Goal: Task Accomplishment & Management: Manage account settings

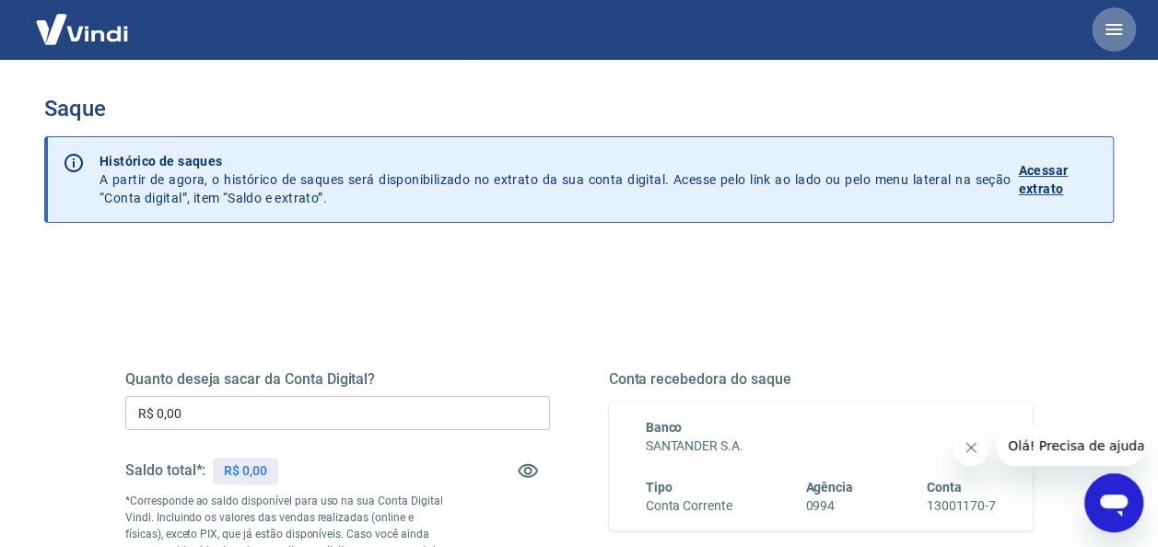
click at [1114, 29] on icon "button" at bounding box center [1113, 29] width 17 height 11
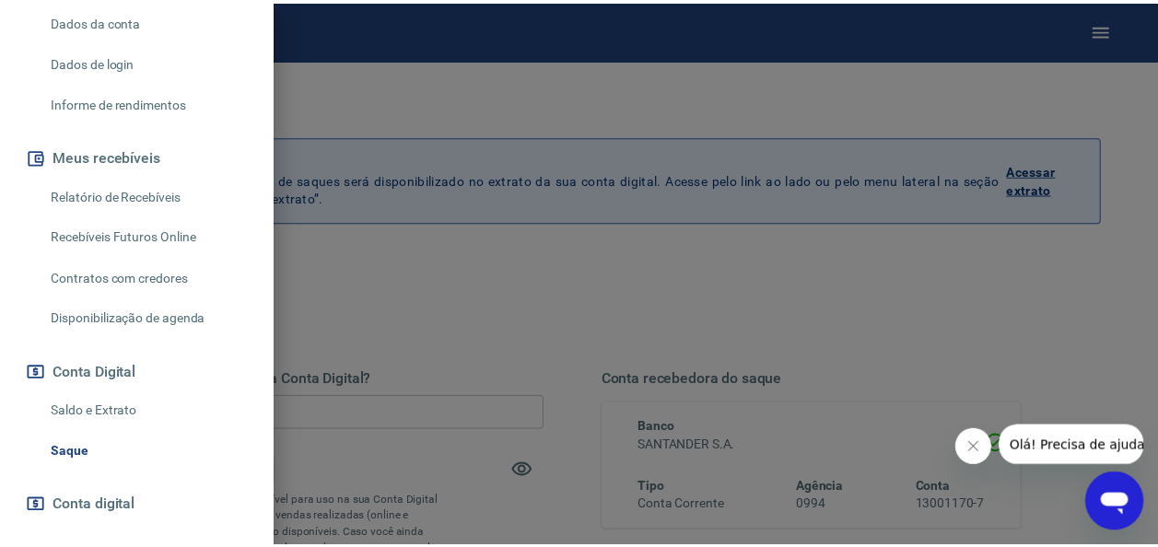
scroll to position [320, 0]
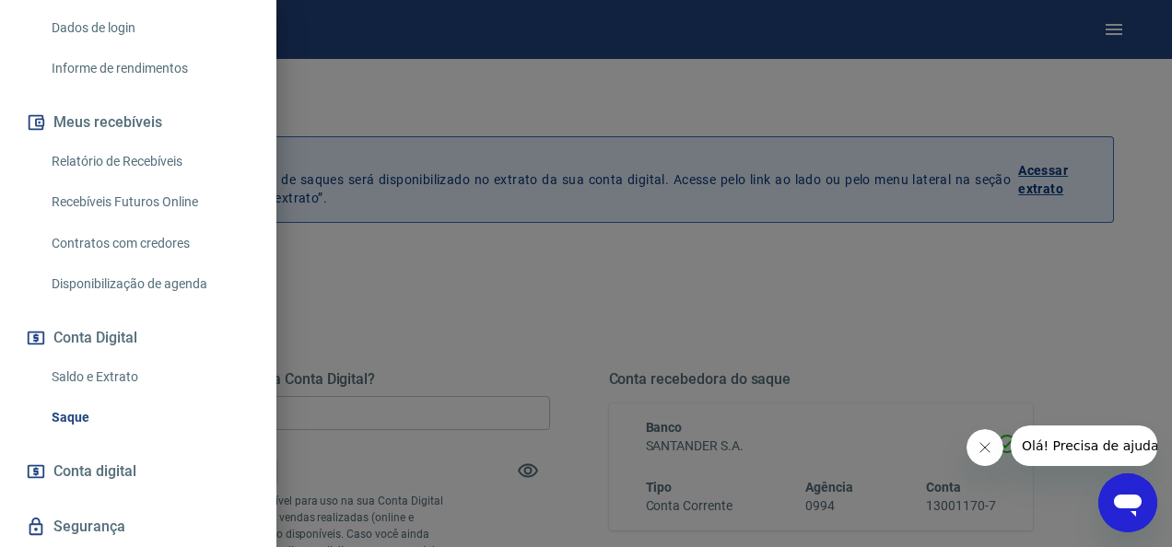
click at [173, 169] on link "Relatório de Recebíveis" at bounding box center [149, 162] width 210 height 38
